Goal: Find contact information: Find contact information

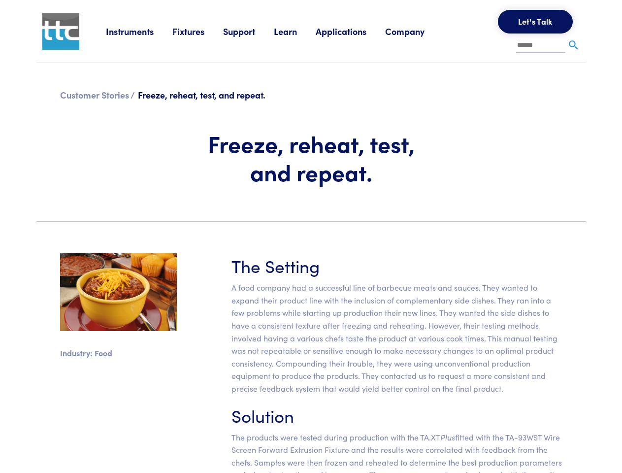
click at [311, 236] on section "Industry: Food The Setting A food company had a successful line of barbecue mea…" at bounding box center [311, 383] width 561 height 308
click at [139, 31] on link "Instruments" at bounding box center [139, 31] width 66 height 12
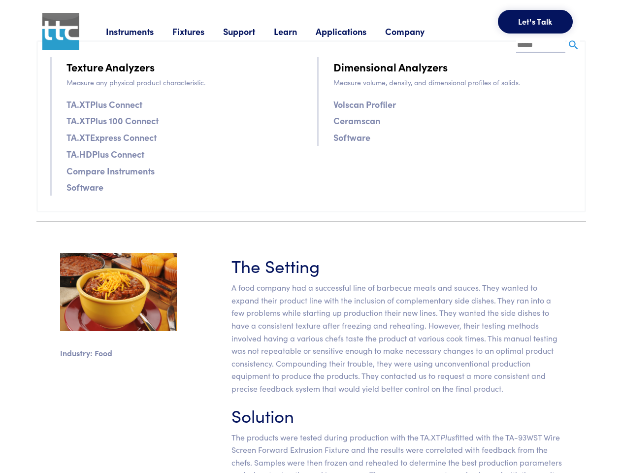
click at [199, 31] on link "Fixtures" at bounding box center [197, 31] width 51 height 12
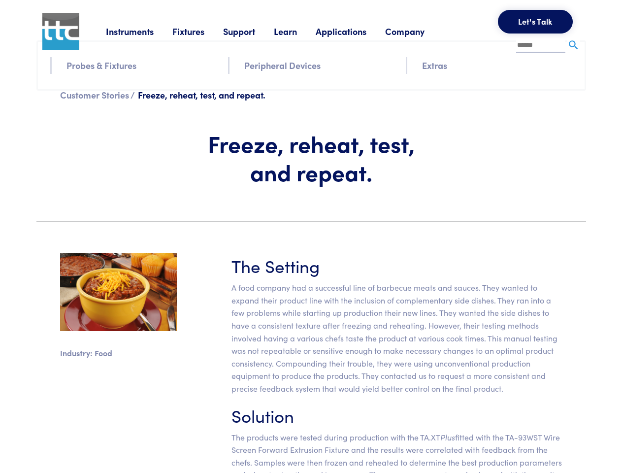
click at [250, 31] on link "Support" at bounding box center [248, 31] width 51 height 12
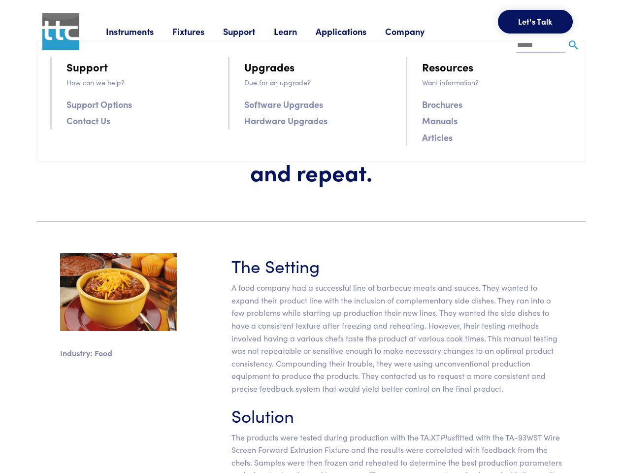
click at [298, 31] on link "Learn" at bounding box center [295, 31] width 42 height 12
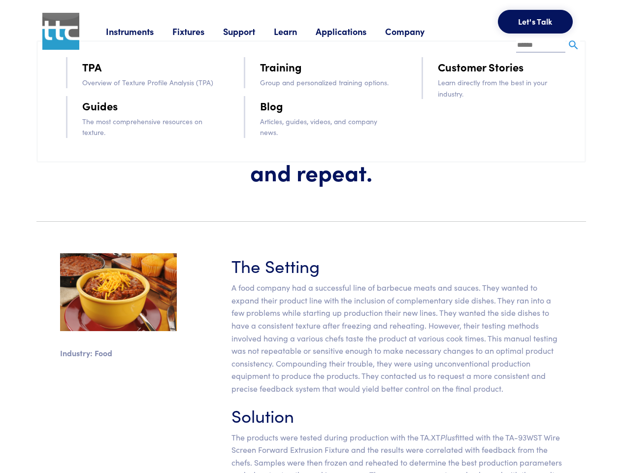
click at [354, 31] on link "Applications" at bounding box center [350, 31] width 69 height 12
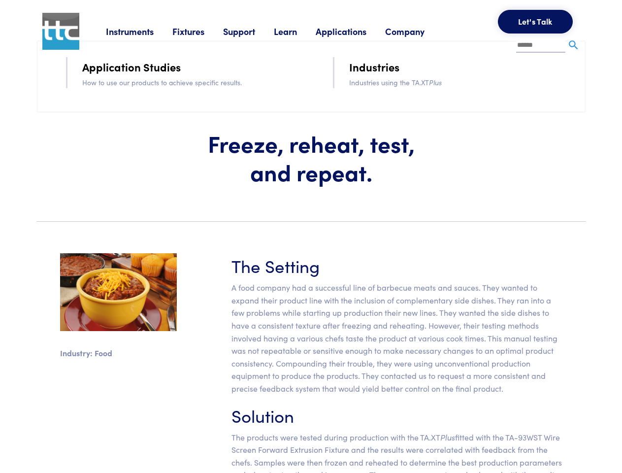
click at [418, 31] on link "Company" at bounding box center [414, 31] width 58 height 12
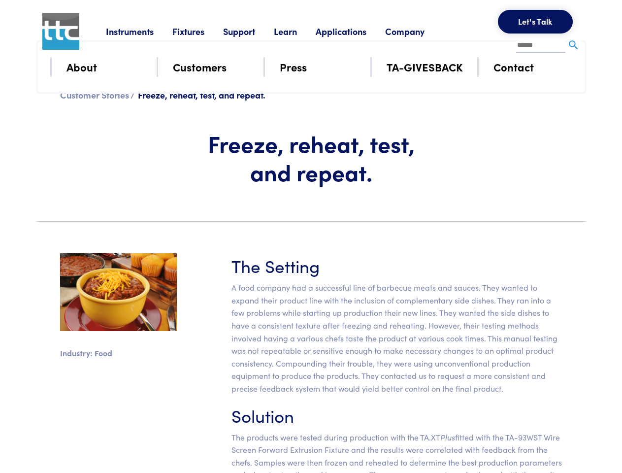
click at [535, 22] on button "Let's Talk" at bounding box center [535, 22] width 75 height 24
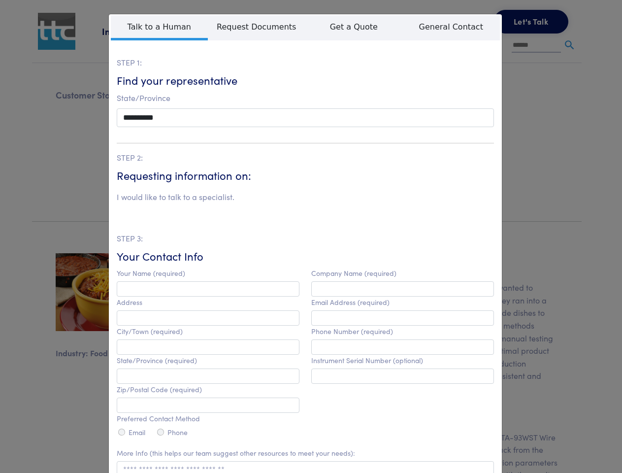
click at [574, 45] on div "**********" at bounding box center [311, 236] width 622 height 473
